Goal: Task Accomplishment & Management: Use online tool/utility

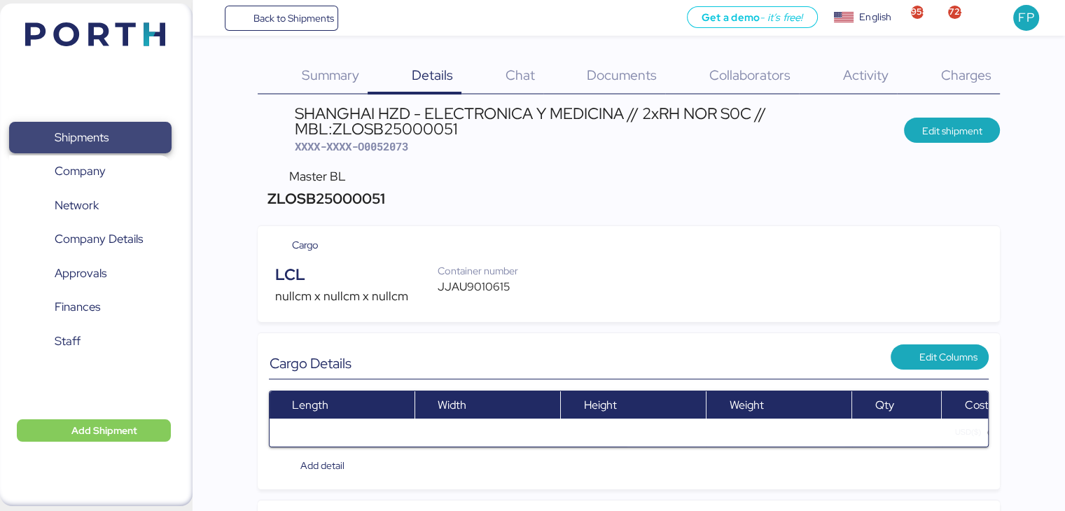
click at [134, 132] on span "Shipments" at bounding box center [90, 137] width 151 height 20
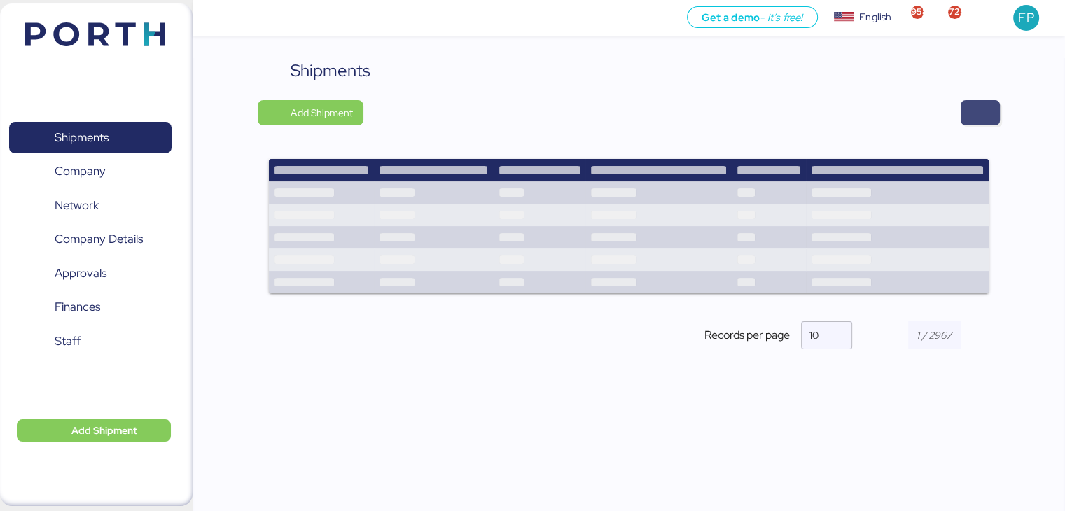
click at [972, 106] on span "button" at bounding box center [980, 113] width 17 height 20
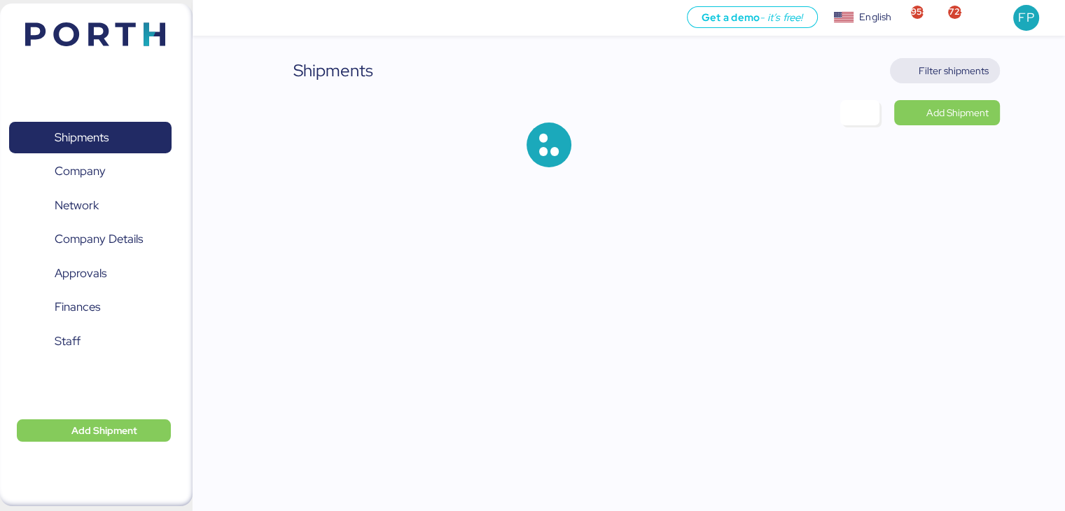
click at [955, 71] on span "Filter shipments" at bounding box center [954, 70] width 70 height 17
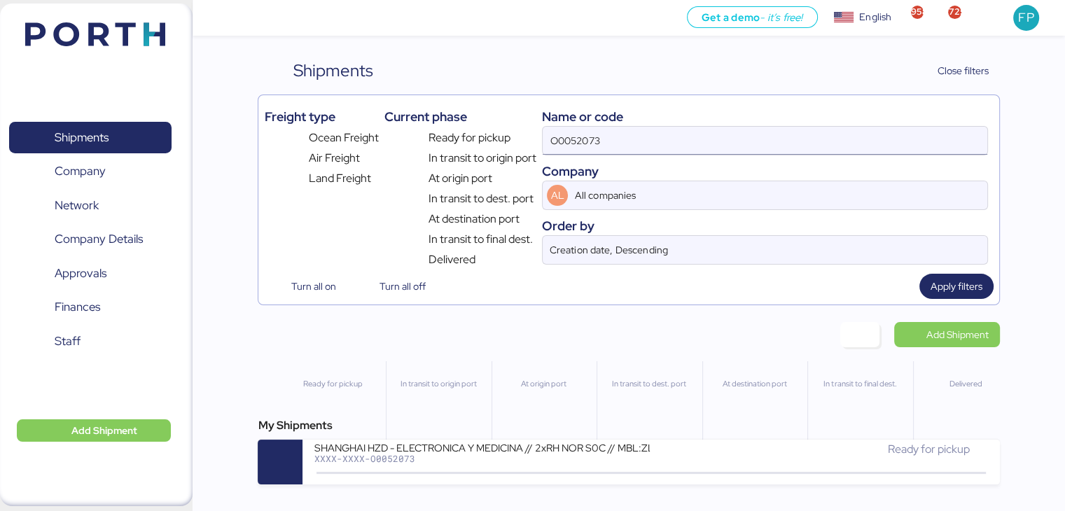
click at [585, 141] on input "O0052073" at bounding box center [765, 141] width 444 height 28
paste input
type input "O0052073"
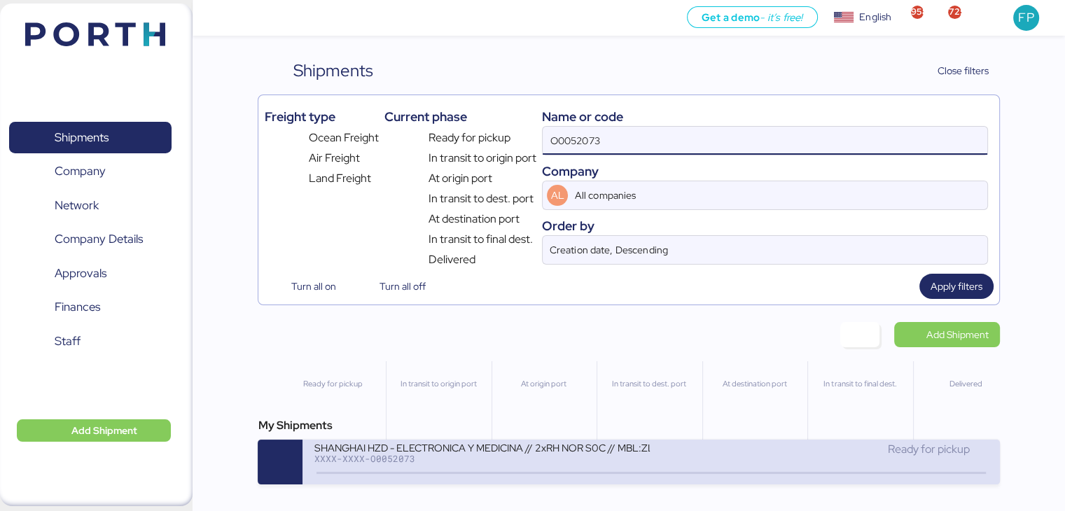
click at [511, 459] on div "XXXX-XXXX-O0052073" at bounding box center [482, 459] width 336 height 10
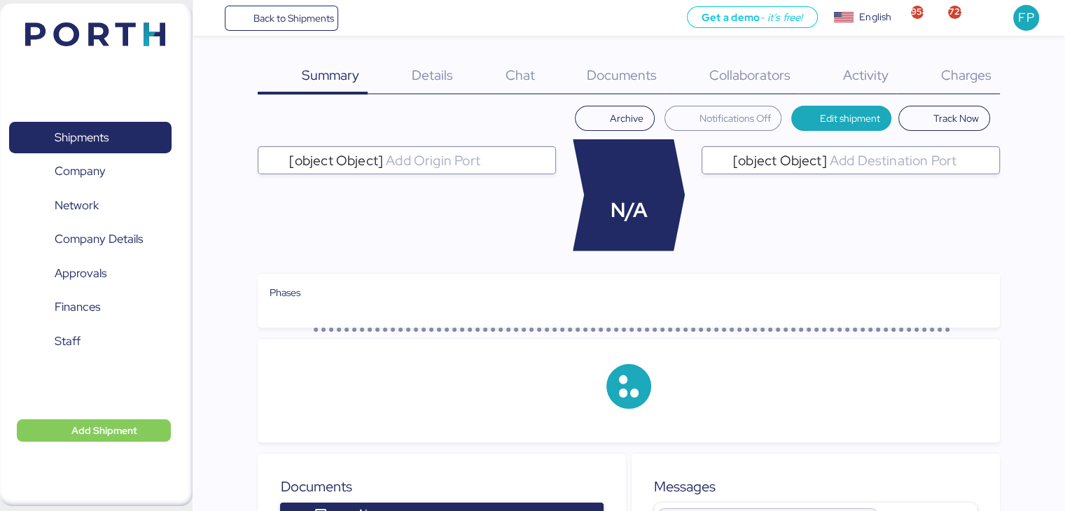
click at [969, 81] on span "Charges" at bounding box center [965, 75] width 50 height 18
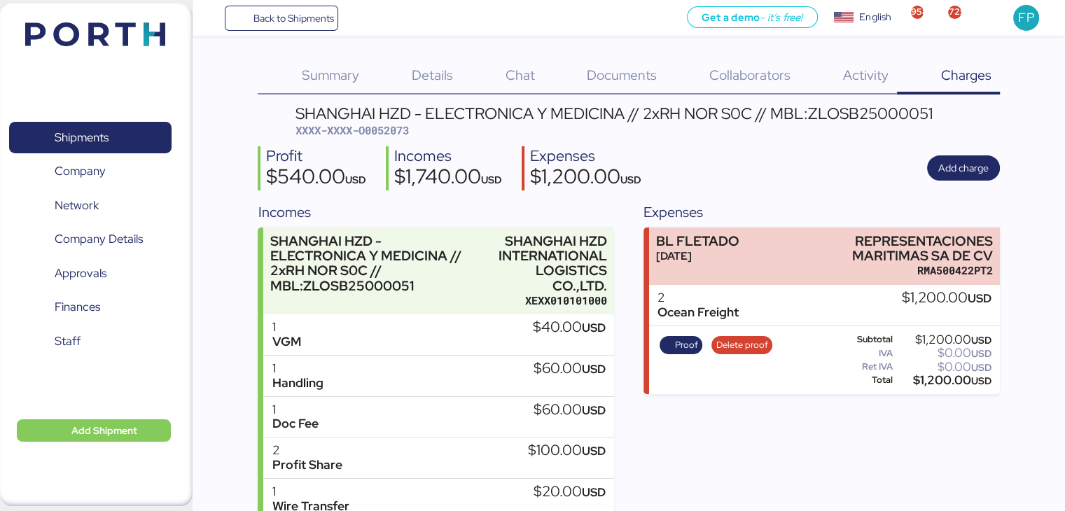
scroll to position [128, 0]
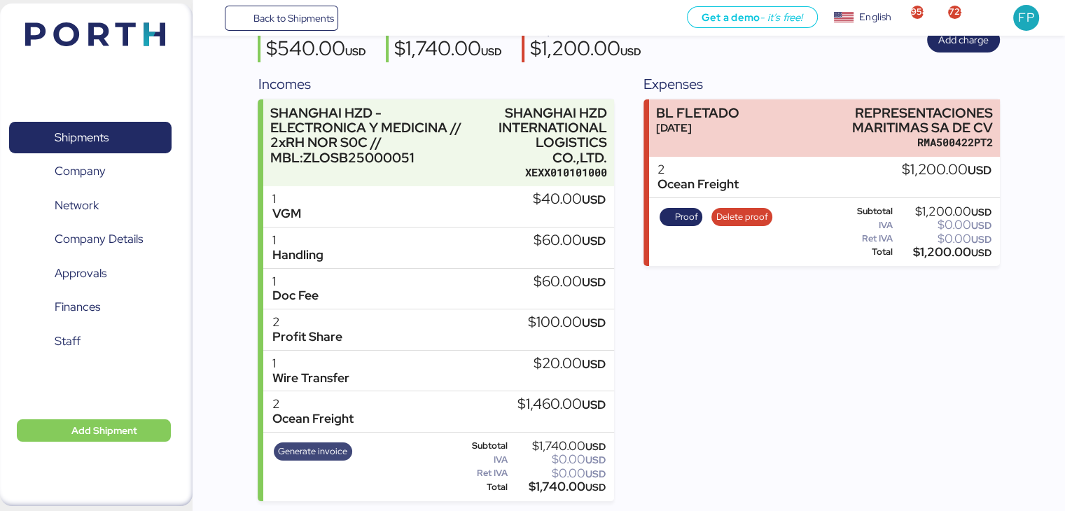
click at [330, 452] on span "Generate invoice" at bounding box center [312, 451] width 69 height 15
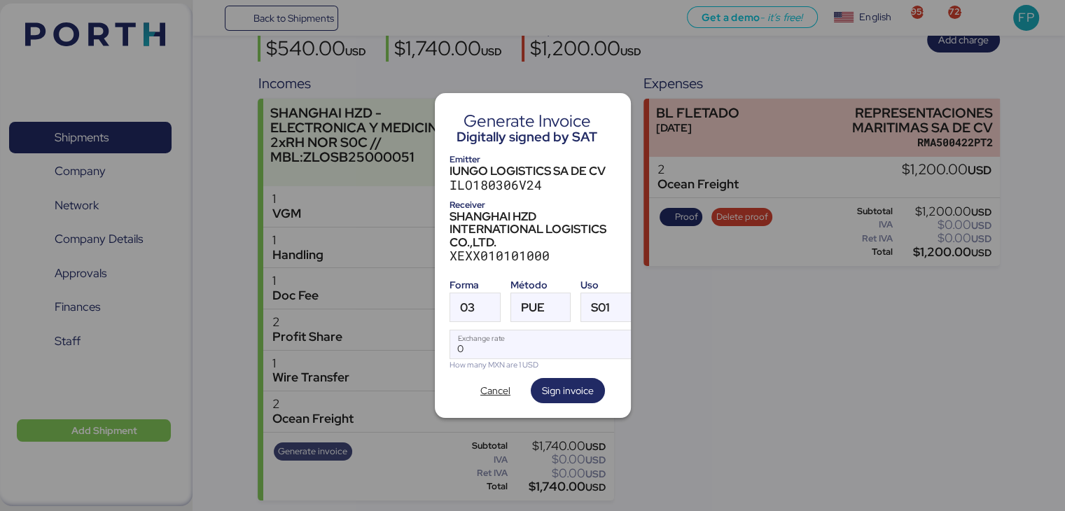
scroll to position [0, 0]
click at [473, 307] on span "03" at bounding box center [467, 308] width 15 height 12
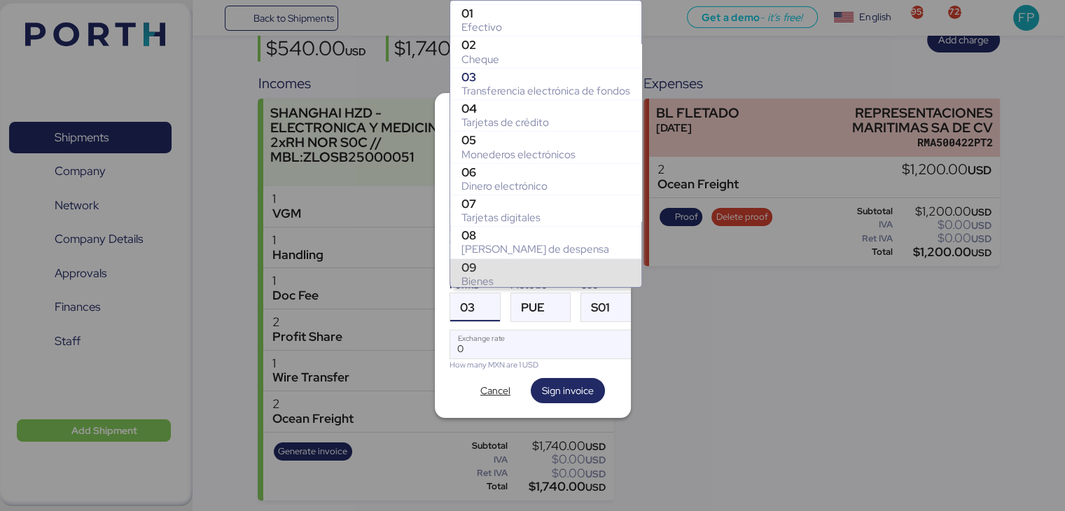
scroll to position [219, 0]
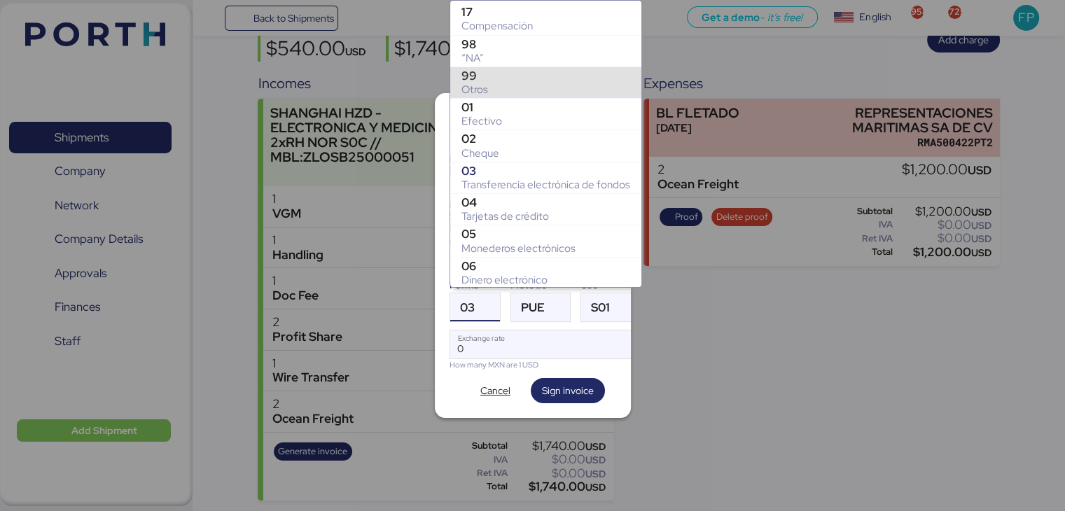
click at [482, 67] on div "99 Otros" at bounding box center [545, 83] width 191 height 32
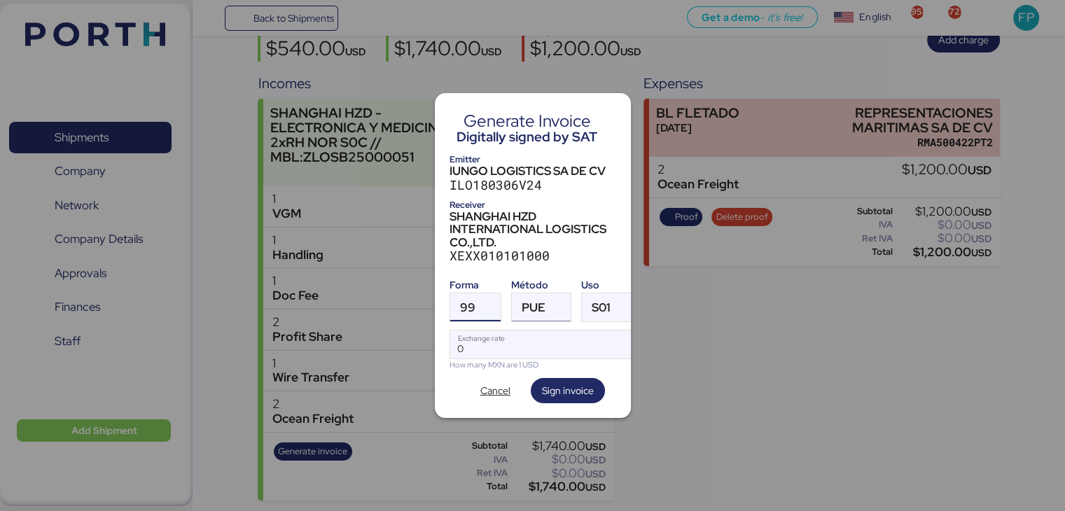
click at [522, 304] on span "PUE" at bounding box center [534, 308] width 24 height 12
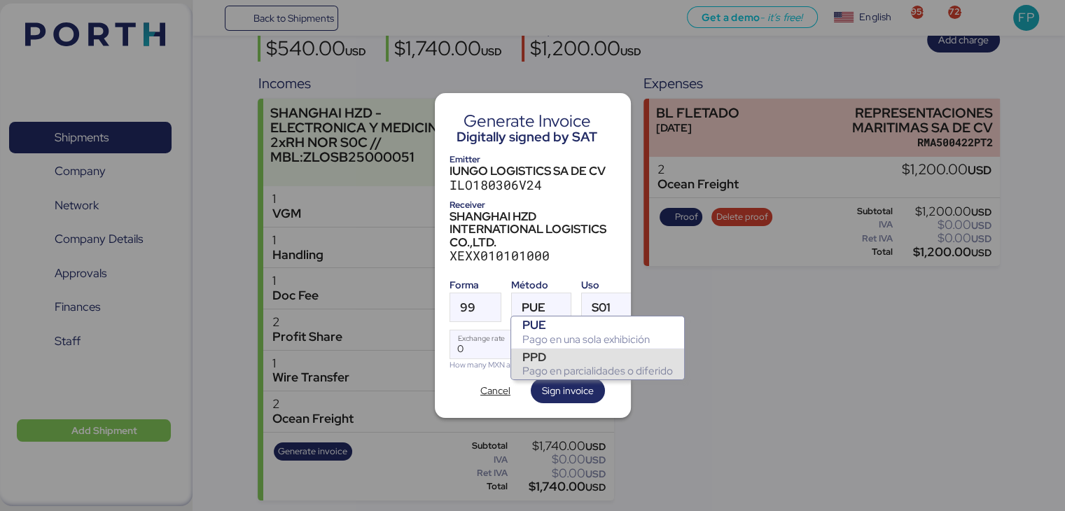
click at [539, 358] on div "PPD" at bounding box center [597, 357] width 151 height 14
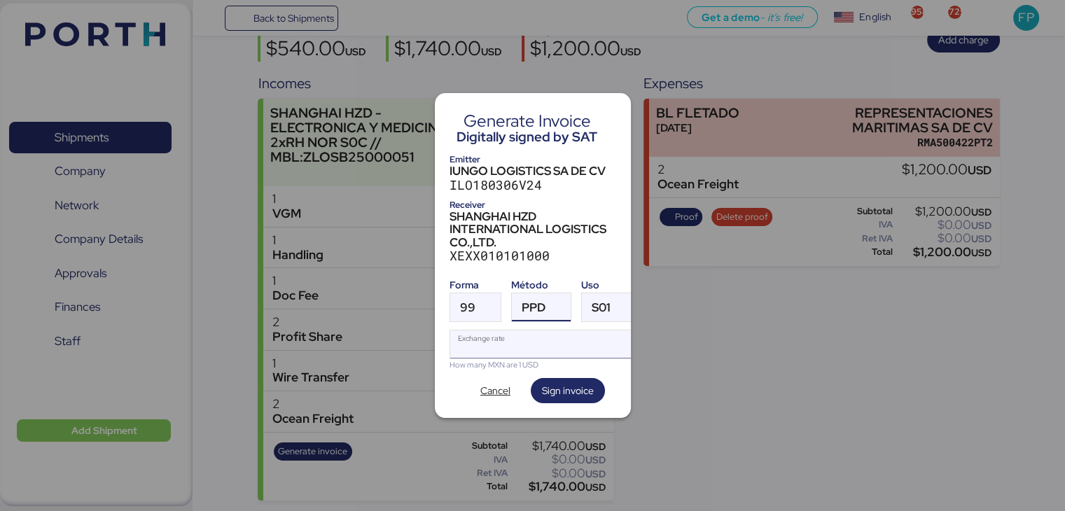
click at [493, 339] on input "Exchange rate" at bounding box center [543, 345] width 186 height 28
type input "0"
paste input "18.5424"
type input "18.5424"
click at [569, 382] on span "Sign invoice" at bounding box center [568, 390] width 52 height 17
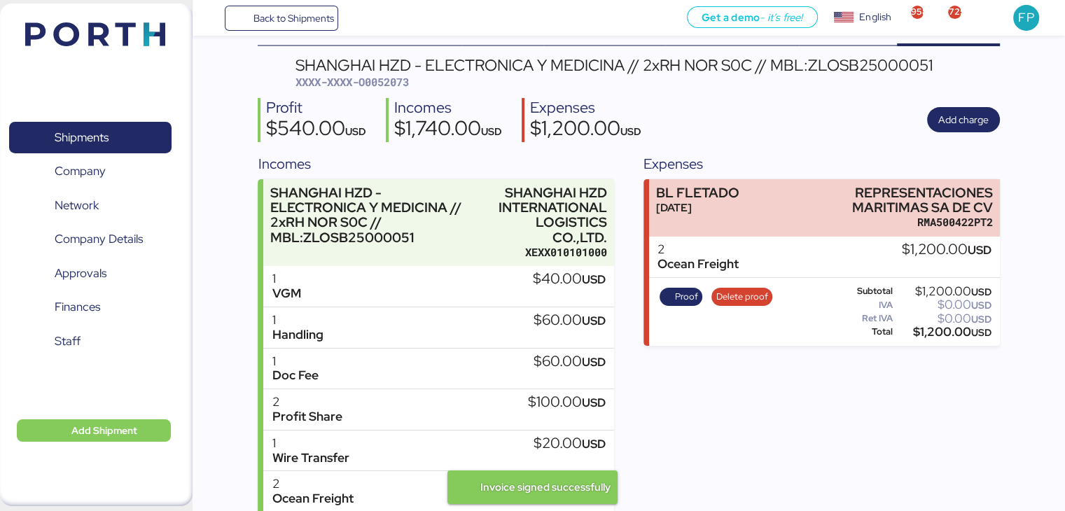
scroll to position [48, 0]
click at [384, 82] on span "XXXX-XXXX-O0052073" at bounding box center [352, 83] width 113 height 14
copy span "O0052073"
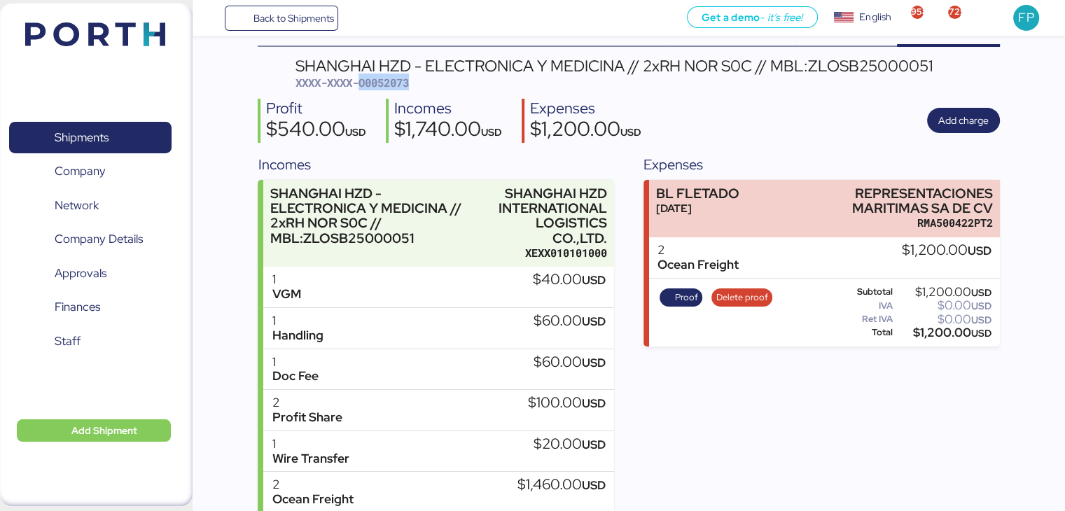
scroll to position [0, 0]
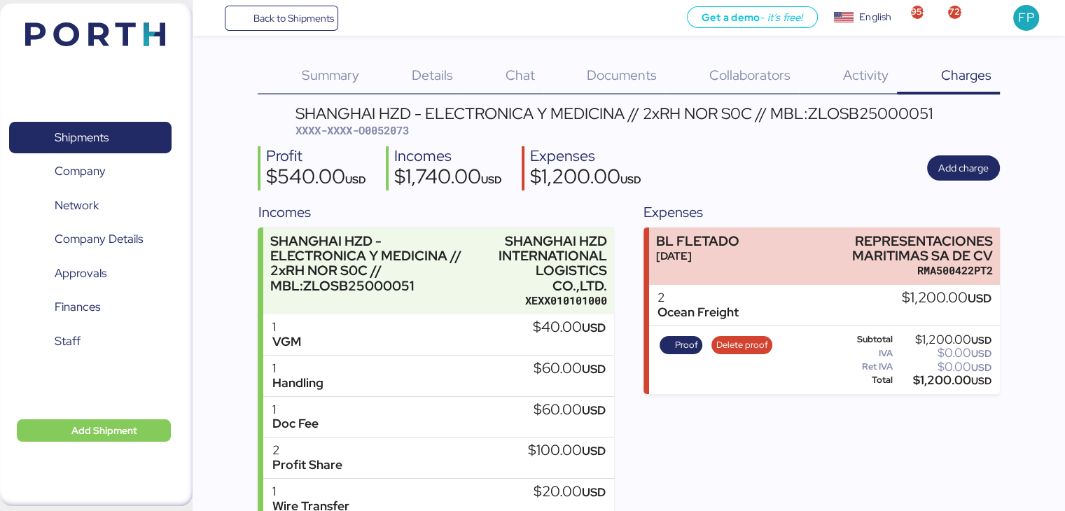
click at [412, 87] on div "Details 0" at bounding box center [415, 76] width 94 height 36
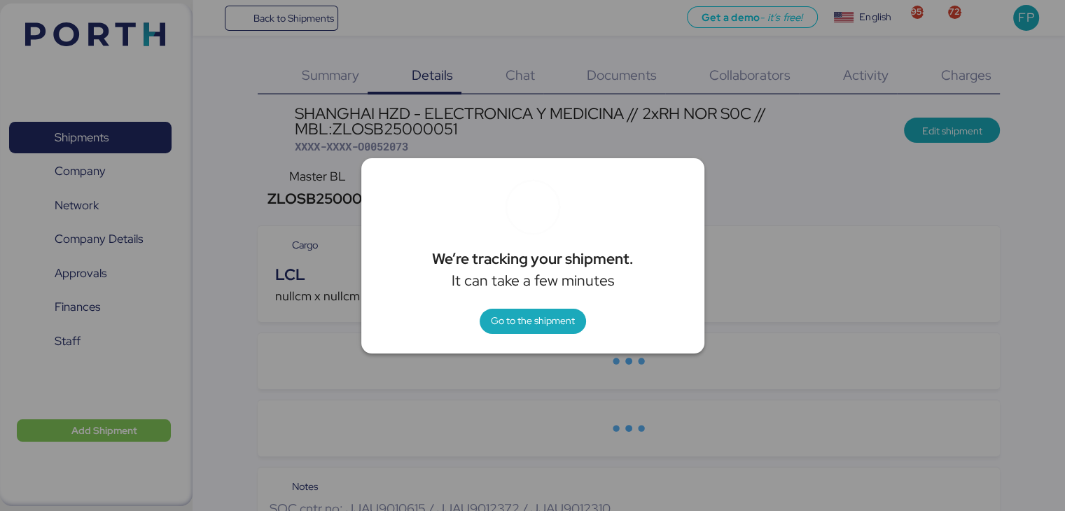
click at [779, 169] on div at bounding box center [532, 255] width 1065 height 511
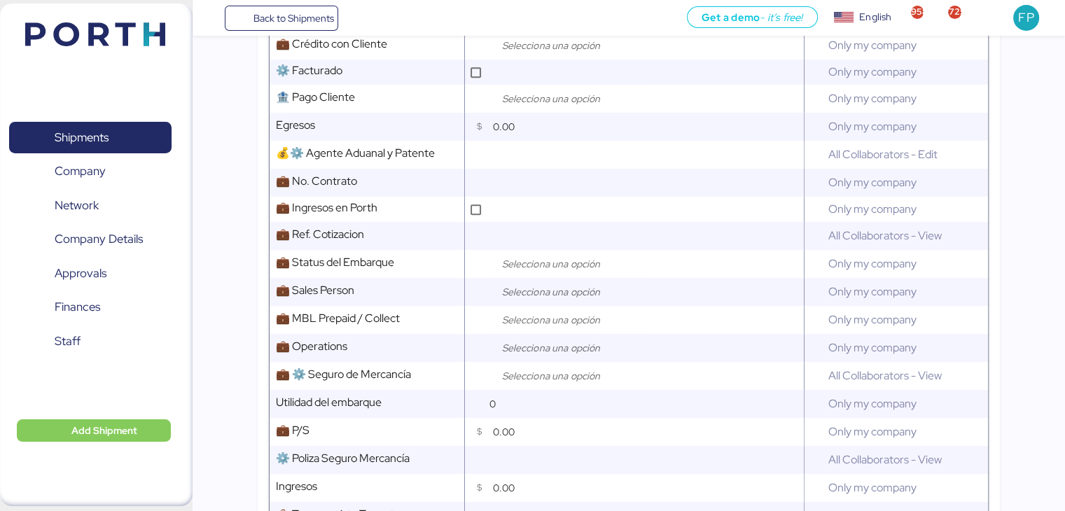
scroll to position [819, 0]
